Goal: Navigation & Orientation: Find specific page/section

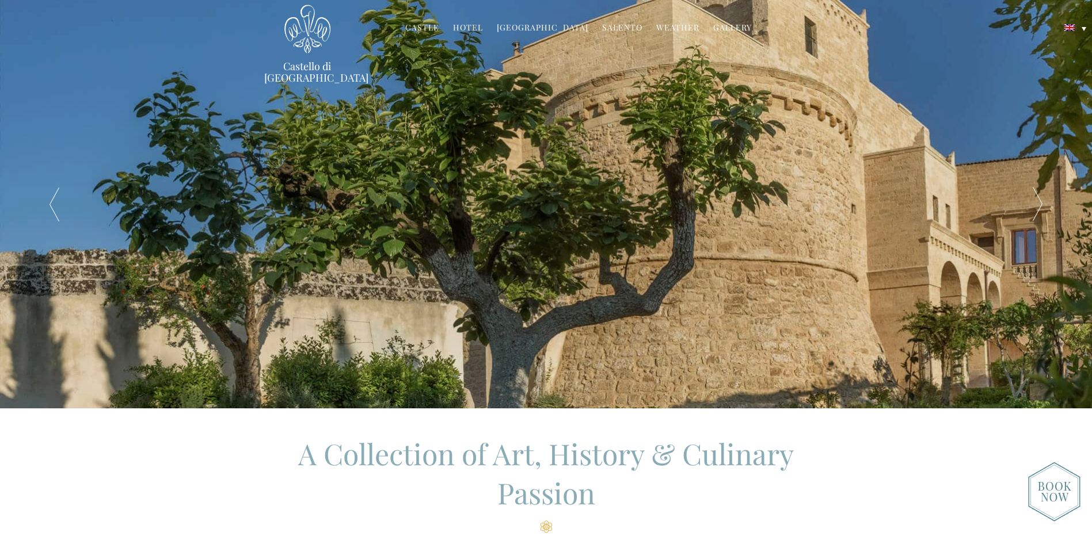
click at [475, 30] on link "Hotel" at bounding box center [468, 28] width 30 height 13
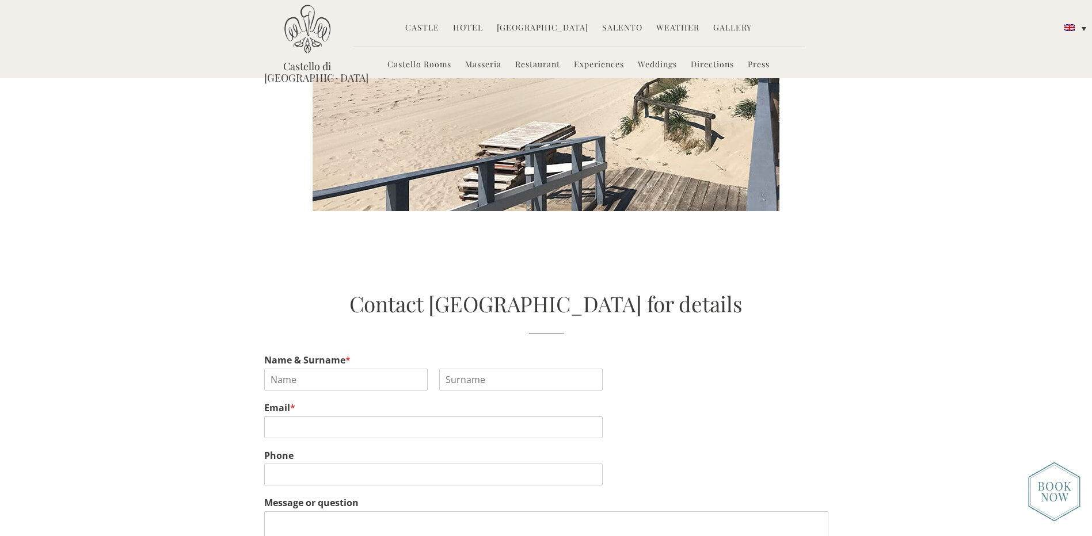
scroll to position [2417, 0]
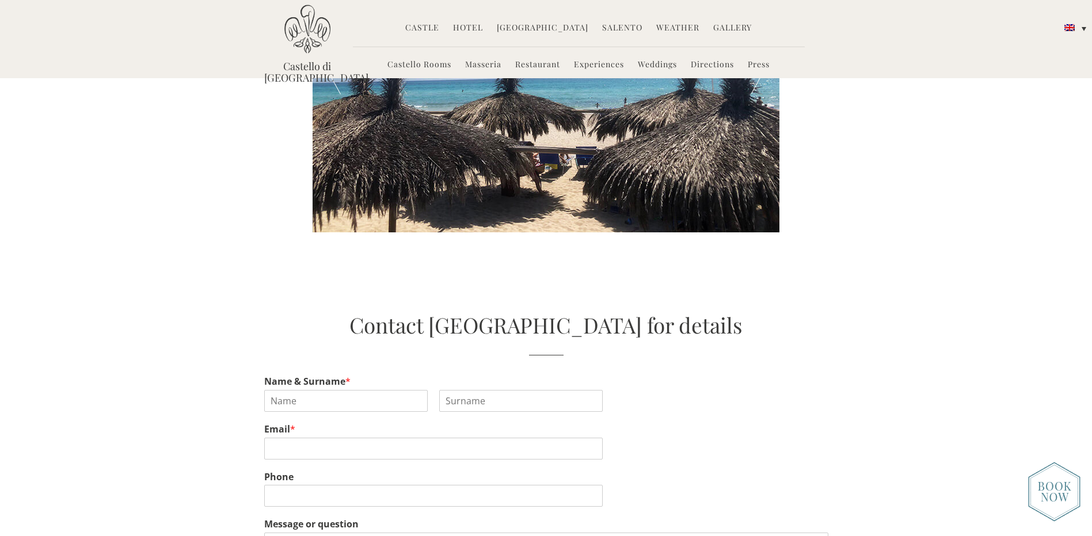
click at [413, 64] on link "Castello Rooms" at bounding box center [419, 65] width 64 height 13
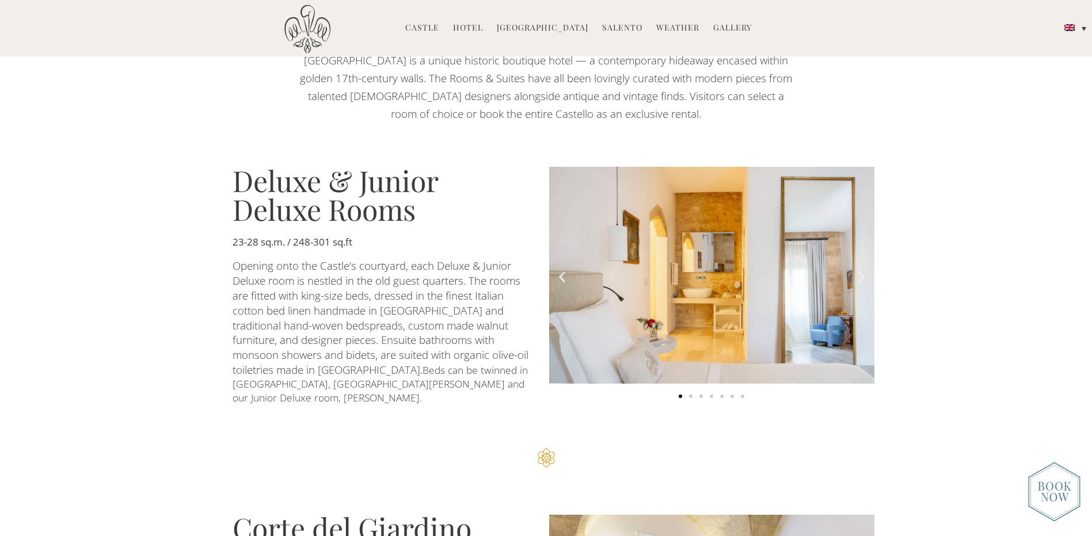
scroll to position [691, 0]
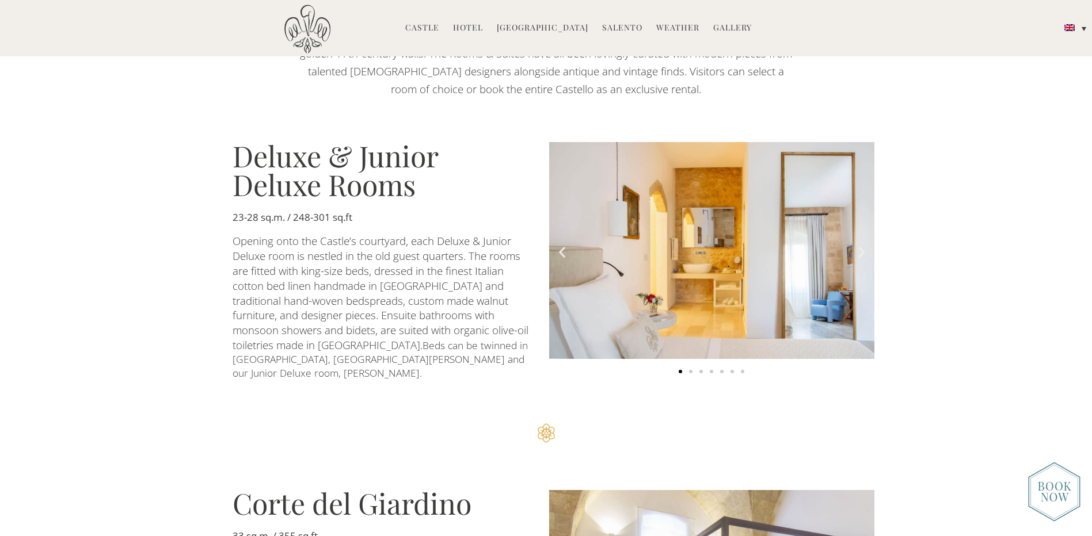
click at [860, 251] on icon "Next slide" at bounding box center [861, 252] width 14 height 14
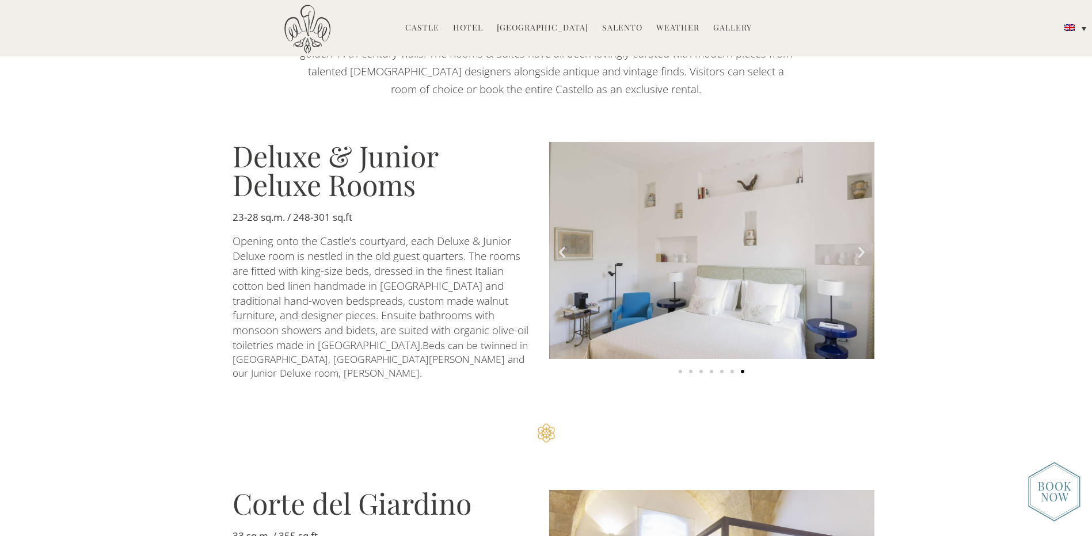
click at [861, 250] on icon "Next slide" at bounding box center [861, 252] width 14 height 14
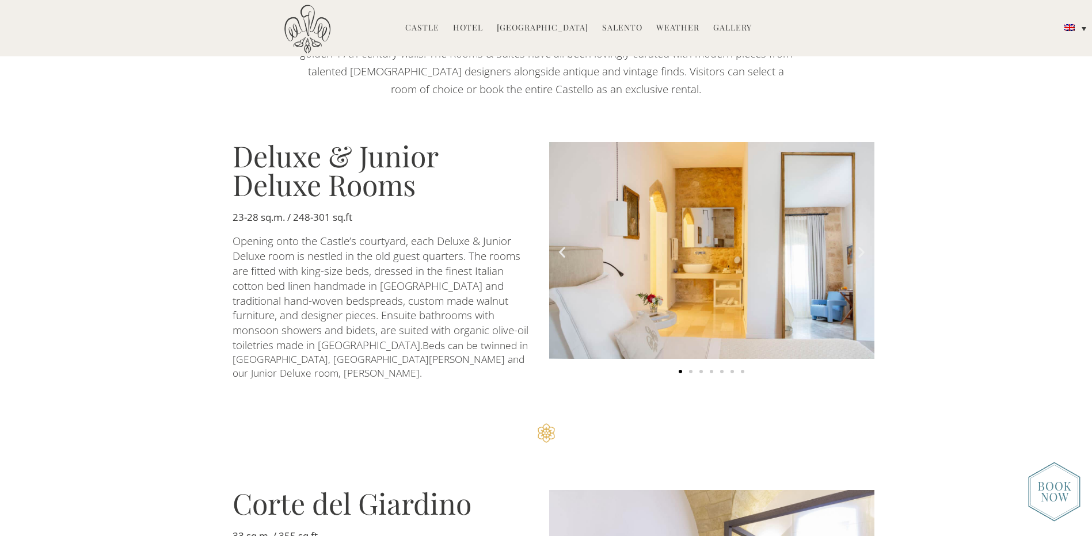
click at [861, 250] on icon "Next slide" at bounding box center [861, 252] width 14 height 14
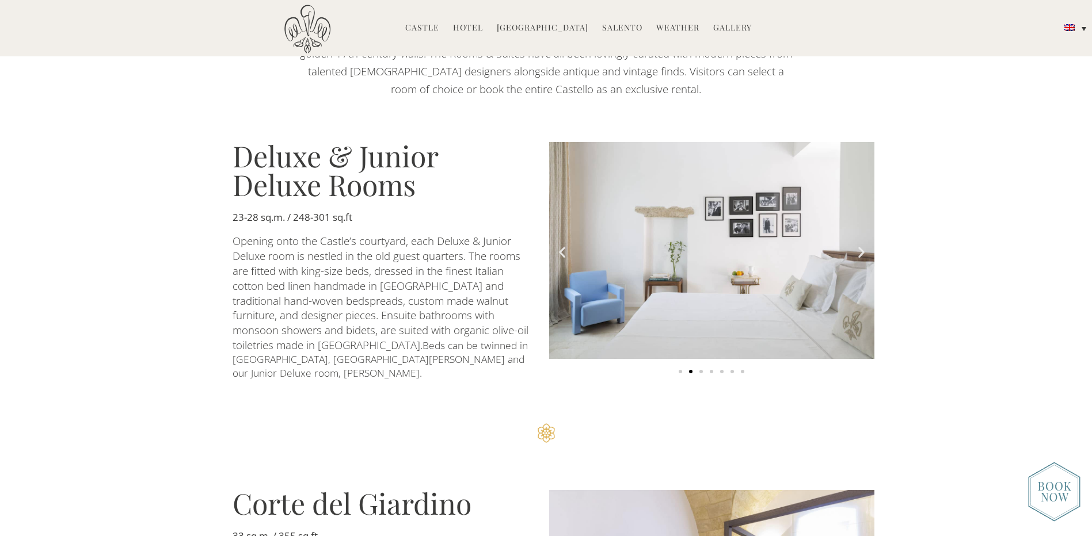
click at [861, 250] on icon "Next slide" at bounding box center [861, 252] width 14 height 14
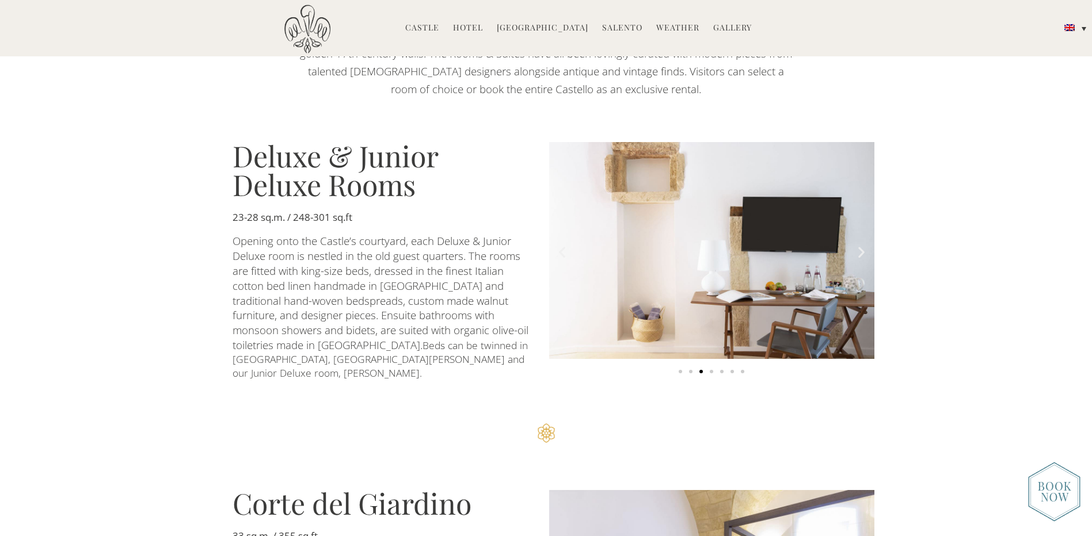
click at [861, 250] on icon "Next slide" at bounding box center [861, 252] width 14 height 14
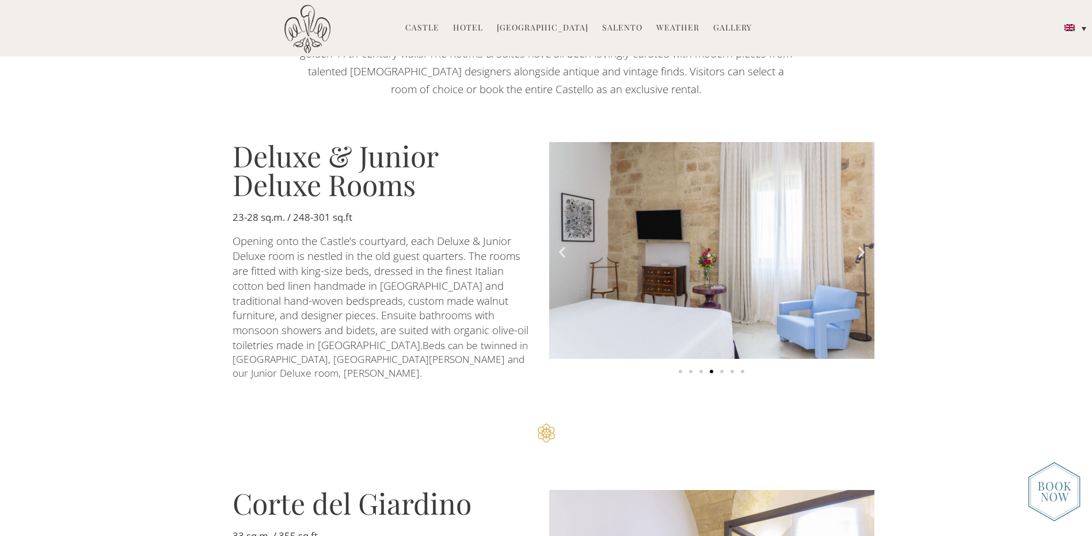
click at [861, 250] on icon "Next slide" at bounding box center [861, 252] width 14 height 14
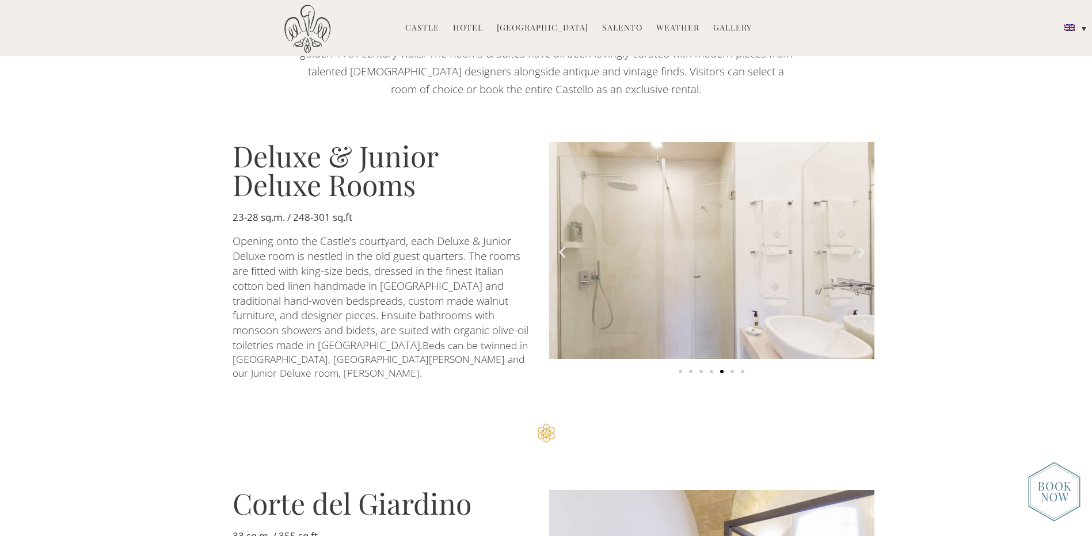
click at [861, 250] on icon "Next slide" at bounding box center [861, 252] width 14 height 14
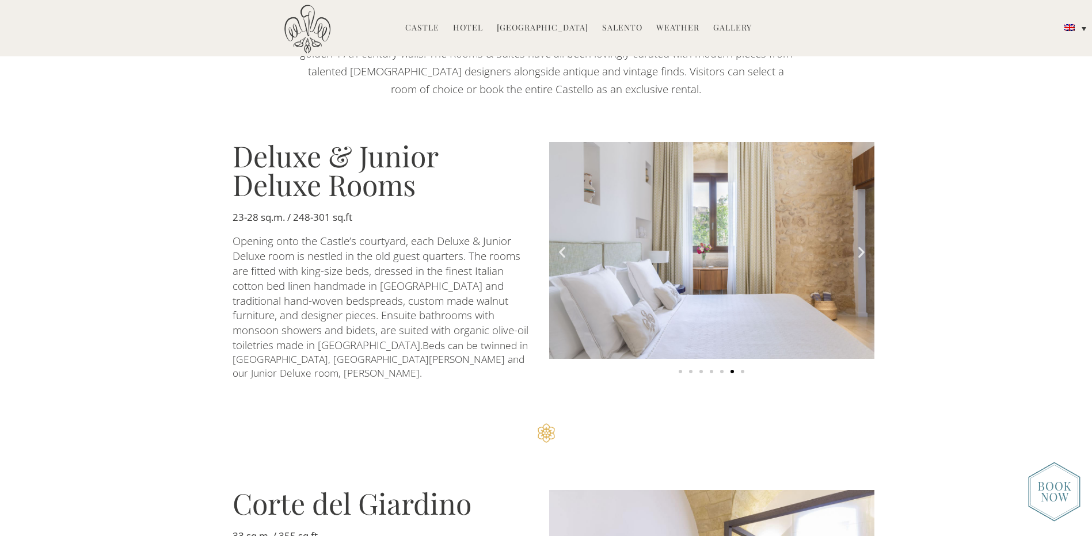
click at [861, 250] on icon "Next slide" at bounding box center [861, 252] width 14 height 14
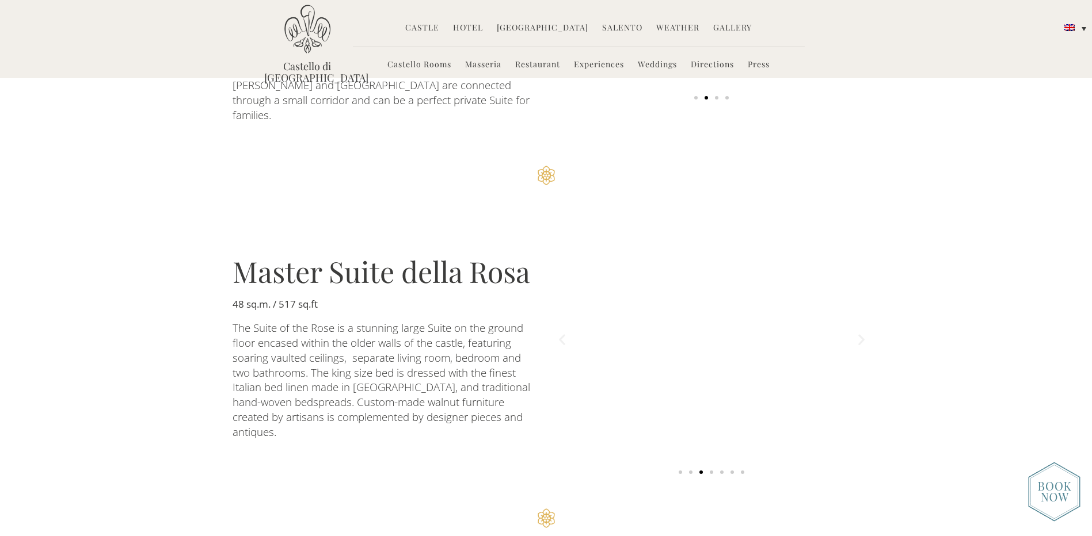
scroll to position [1324, 0]
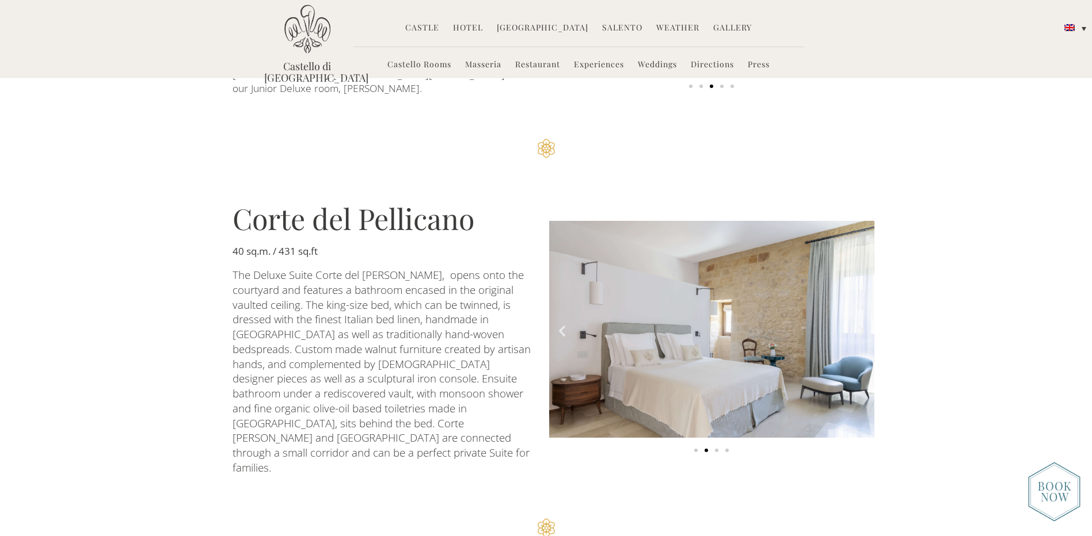
click at [479, 64] on link "Masseria" at bounding box center [483, 65] width 36 height 13
click at [527, 66] on link "Restaurant" at bounding box center [537, 65] width 45 height 13
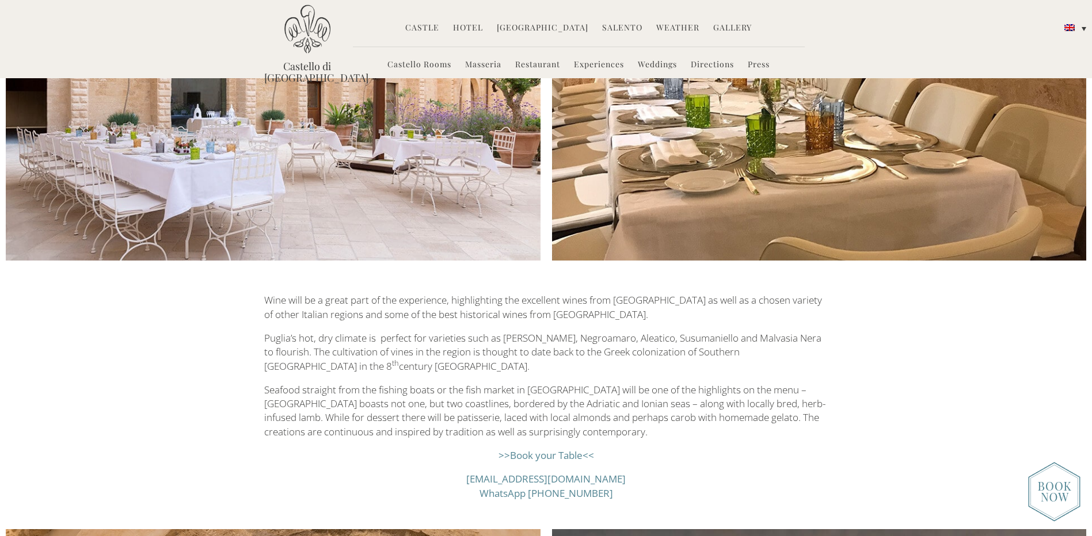
scroll to position [1209, 0]
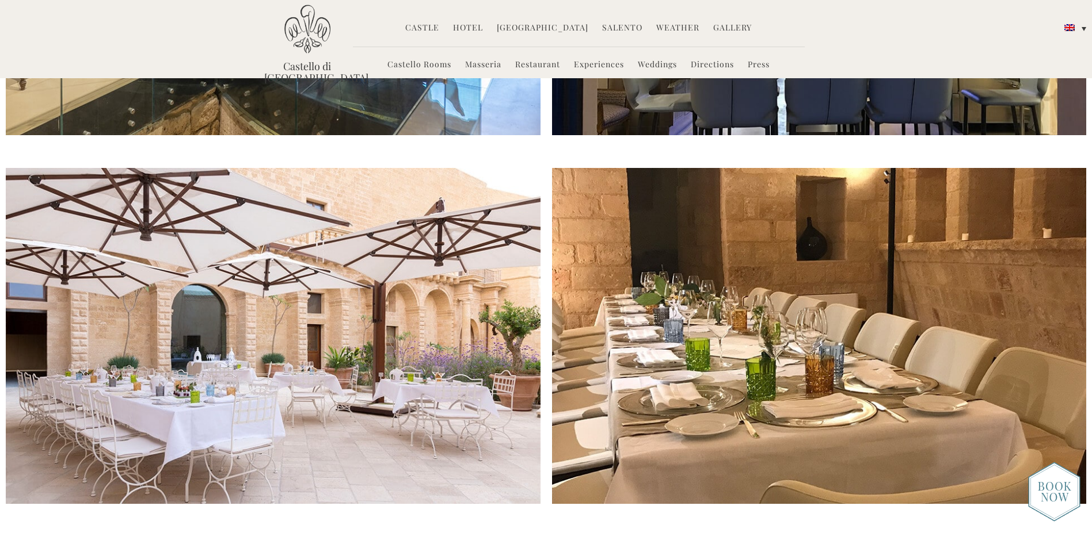
click at [729, 26] on link "Gallery" at bounding box center [732, 28] width 39 height 13
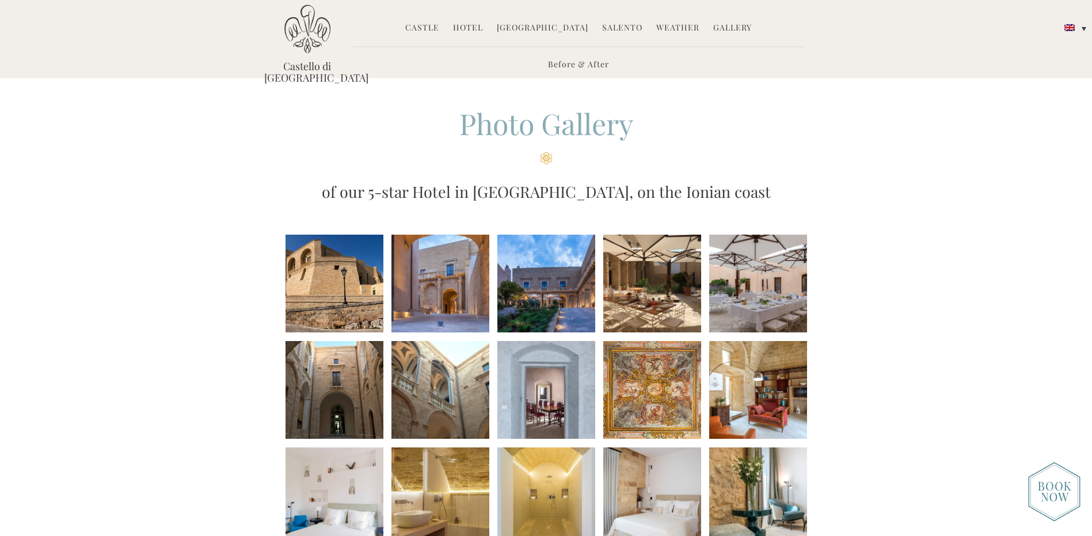
click at [316, 59] on div "Castello di Ugento MENU" at bounding box center [307, 46] width 86 height 83
click at [422, 29] on link "Castle" at bounding box center [422, 28] width 34 height 13
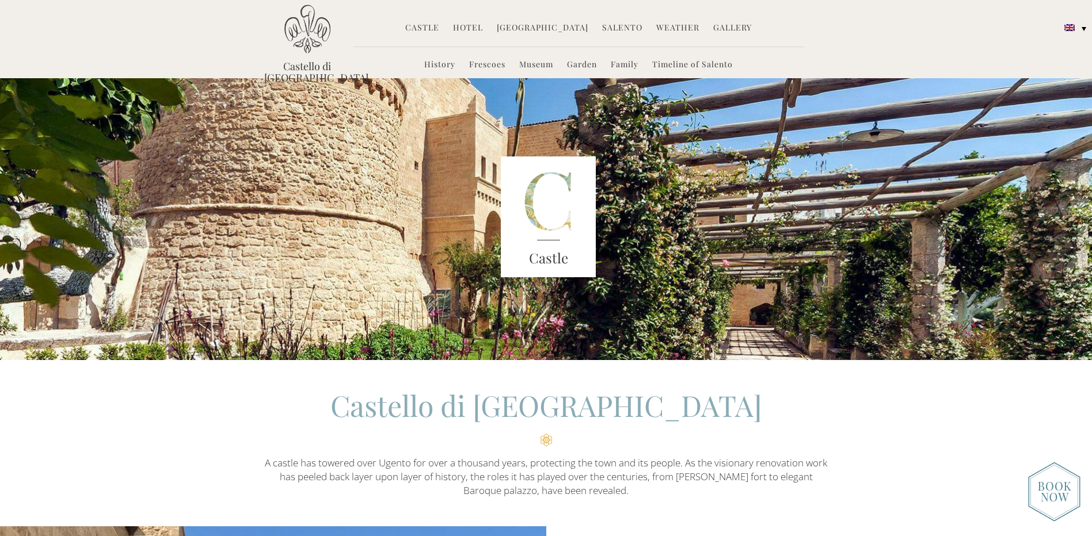
click at [468, 24] on link "Hotel" at bounding box center [468, 28] width 30 height 13
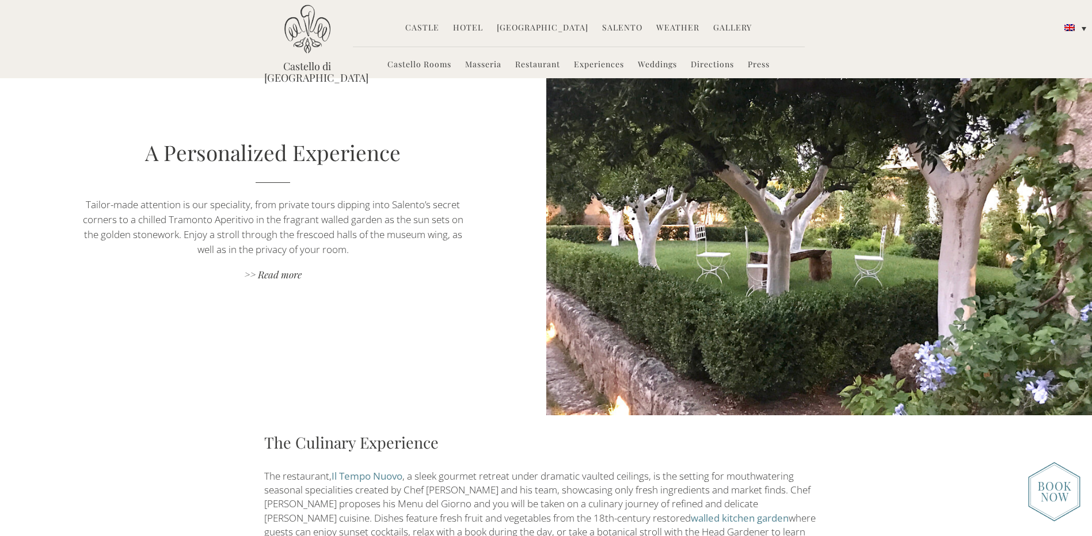
scroll to position [748, 0]
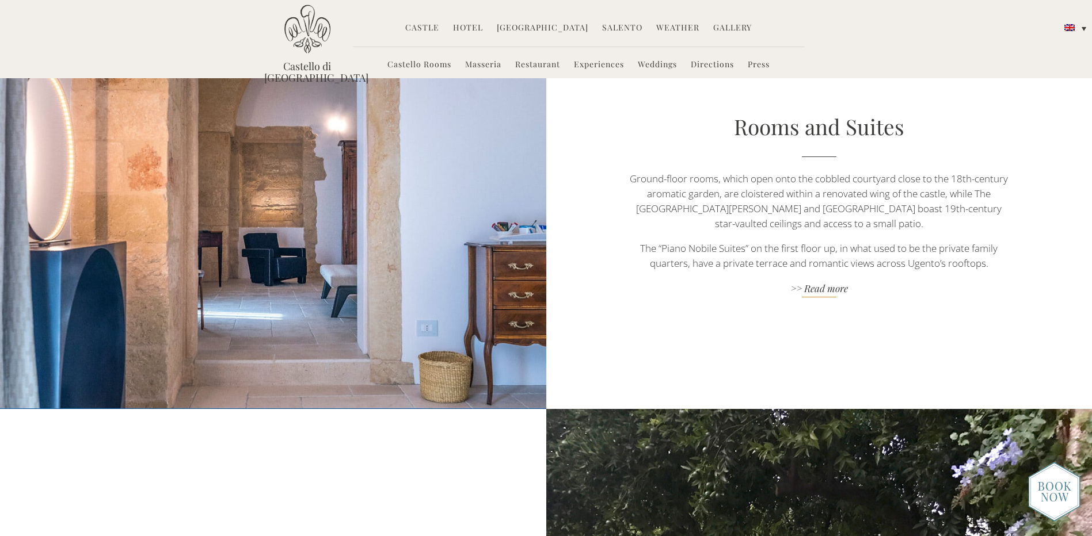
click at [824, 282] on link ">> Read more" at bounding box center [819, 290] width 382 height 16
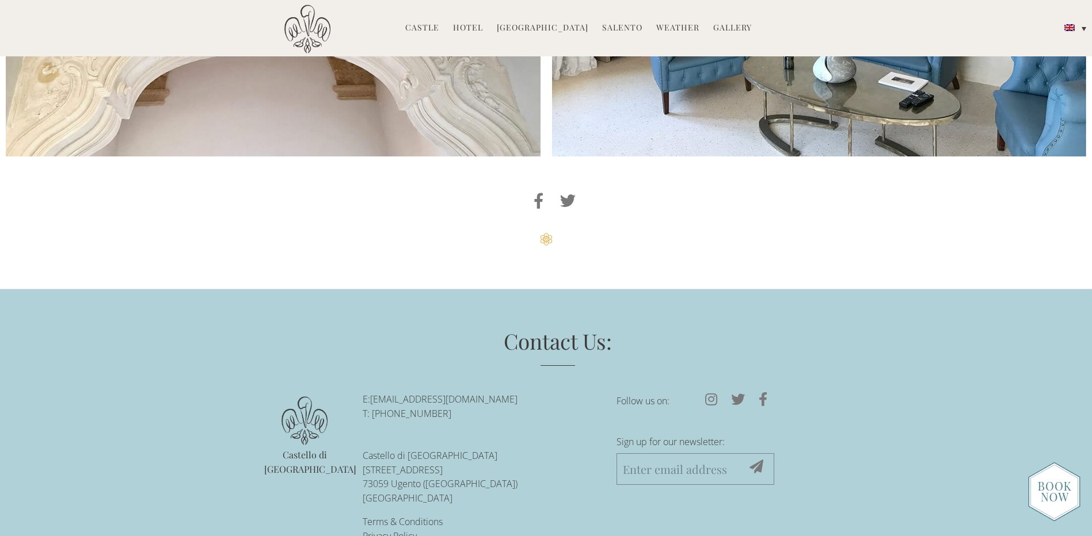
scroll to position [3269, 0]
